Goal: Book appointment/travel/reservation

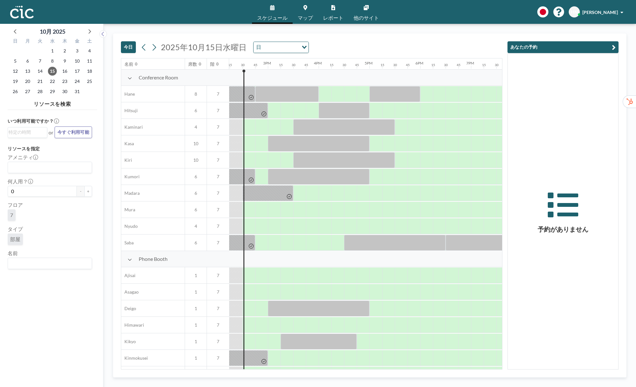
scroll to position [0, 724]
click at [52, 267] on input "Search for option" at bounding box center [49, 263] width 80 height 8
type input "[PERSON_NAME]"
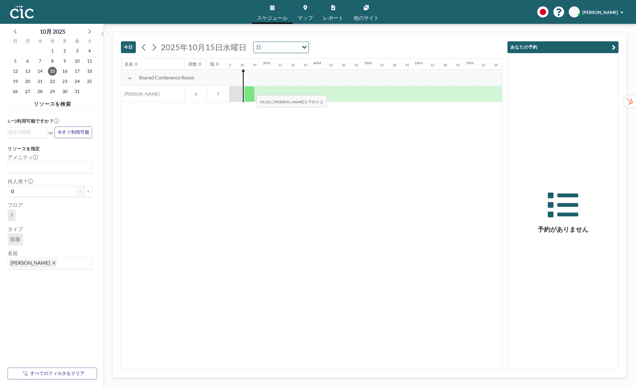
click at [252, 91] on div at bounding box center [250, 94] width 10 height 16
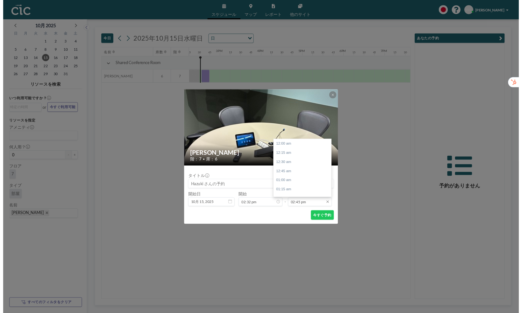
scroll to position [666, 0]
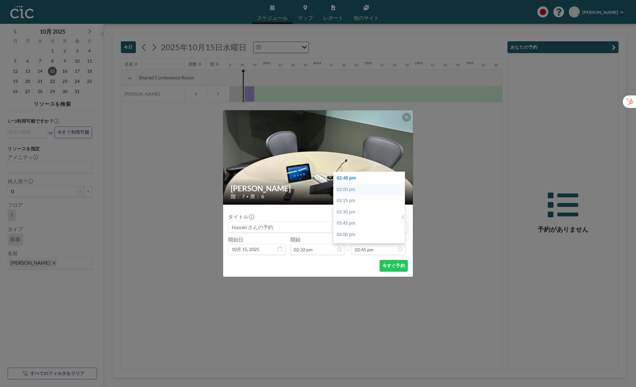
click at [367, 186] on div "03:00 pm" at bounding box center [369, 189] width 71 height 11
type input "03:00 pm"
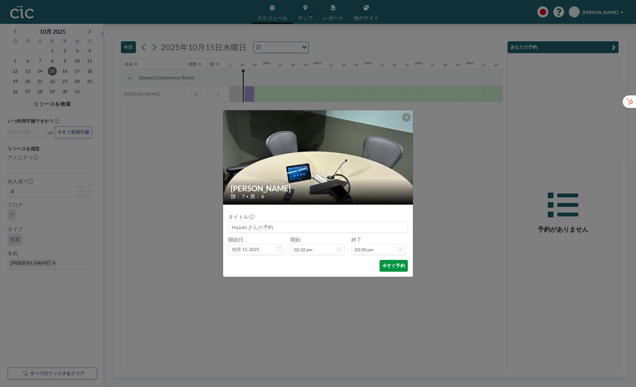
click at [397, 265] on button "今すぐ予約" at bounding box center [394, 266] width 28 height 12
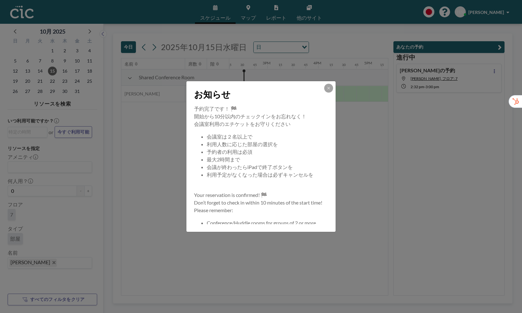
scroll to position [0, 724]
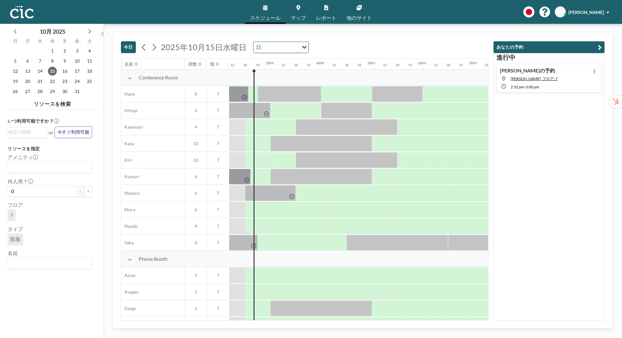
scroll to position [0, 724]
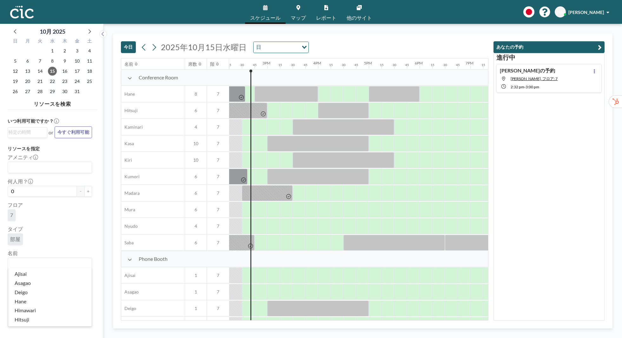
click at [51, 268] on div "Loading..." at bounding box center [50, 263] width 84 height 11
type input "Kiri"
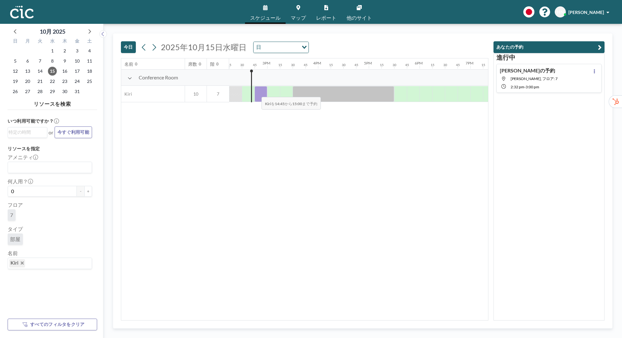
click at [257, 92] on div at bounding box center [261, 94] width 13 height 16
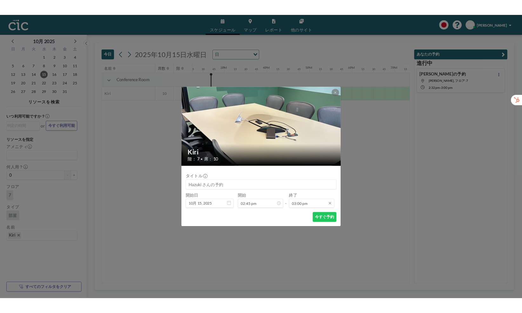
scroll to position [678, 0]
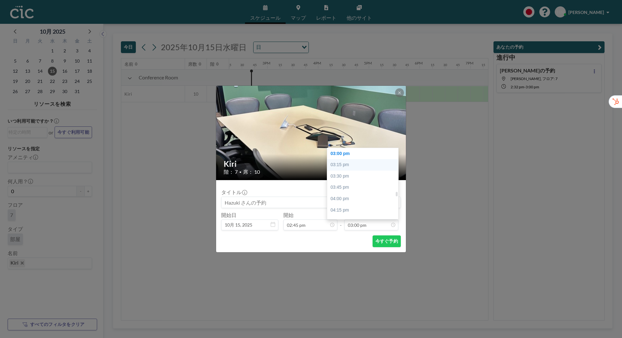
click at [355, 162] on div "03:15 pm" at bounding box center [362, 164] width 71 height 11
type input "03:15 pm"
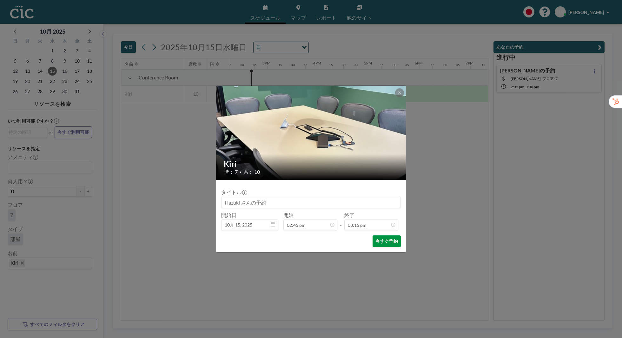
click at [381, 236] on button "今すぐ予約" at bounding box center [387, 241] width 28 height 12
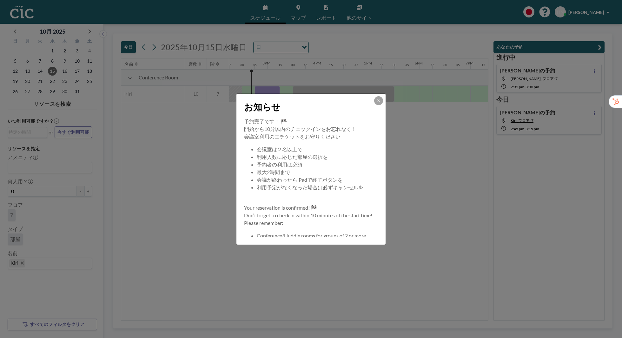
click at [383, 104] on div at bounding box center [378, 100] width 9 height 9
click at [381, 101] on button at bounding box center [378, 100] width 9 height 9
